Goal: Task Accomplishment & Management: Use online tool/utility

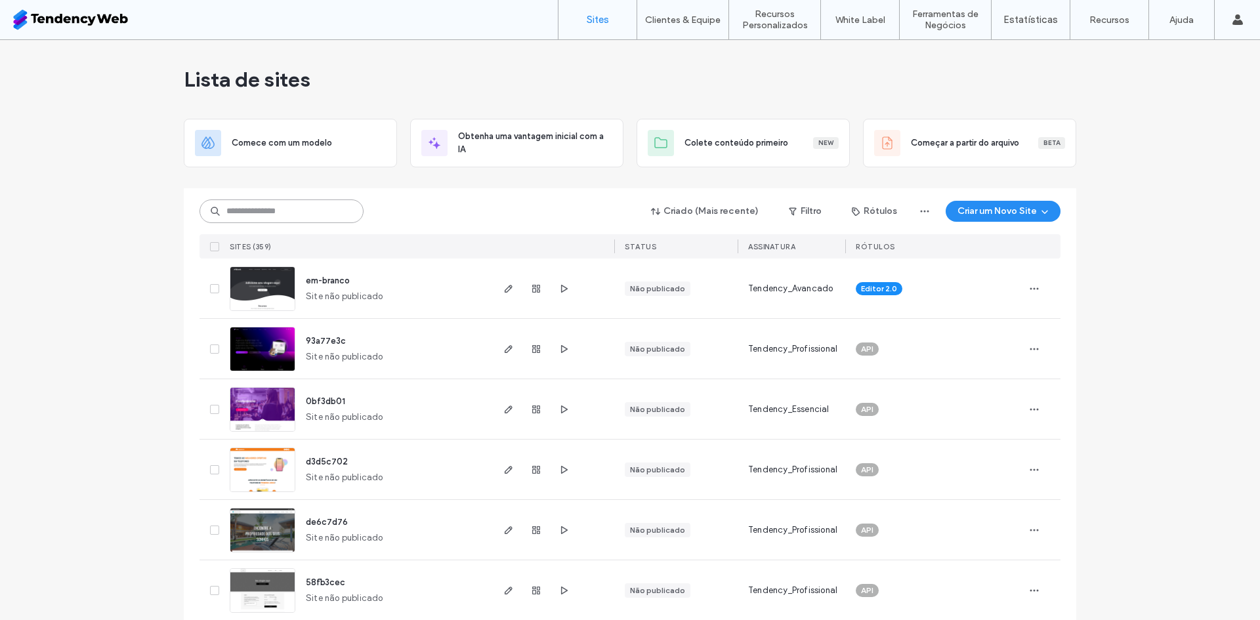
click at [293, 209] on input at bounding box center [281, 211] width 164 height 24
type input "****"
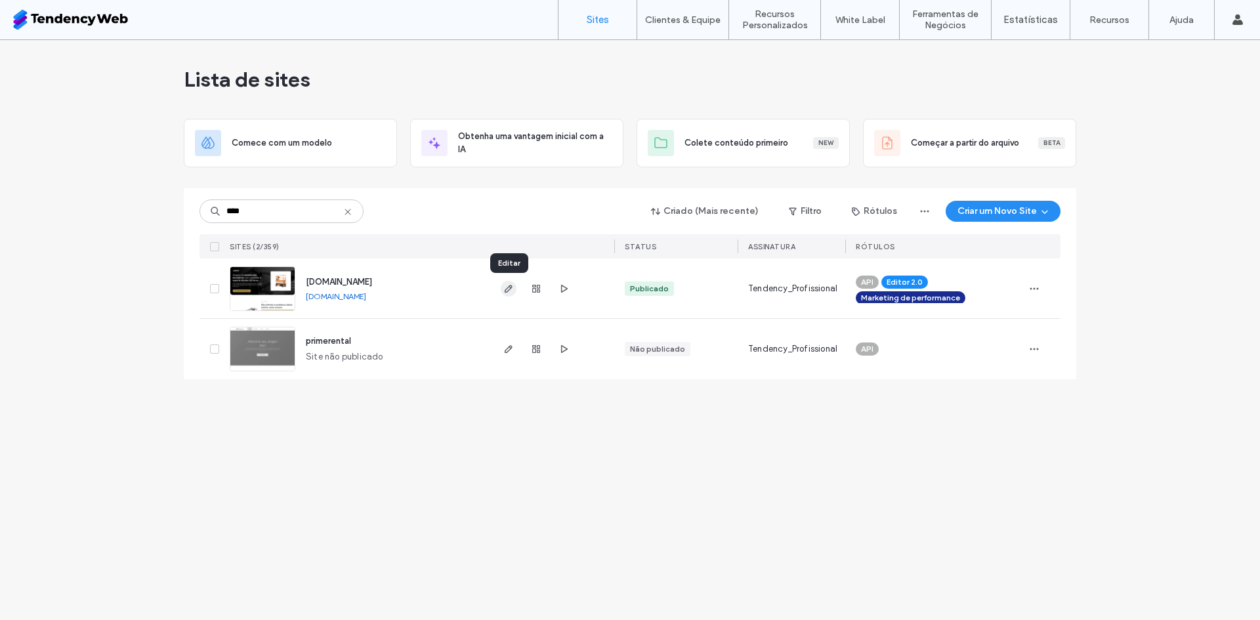
click at [510, 287] on use "button" at bounding box center [509, 289] width 8 height 8
